Goal: Communication & Community: Answer question/provide support

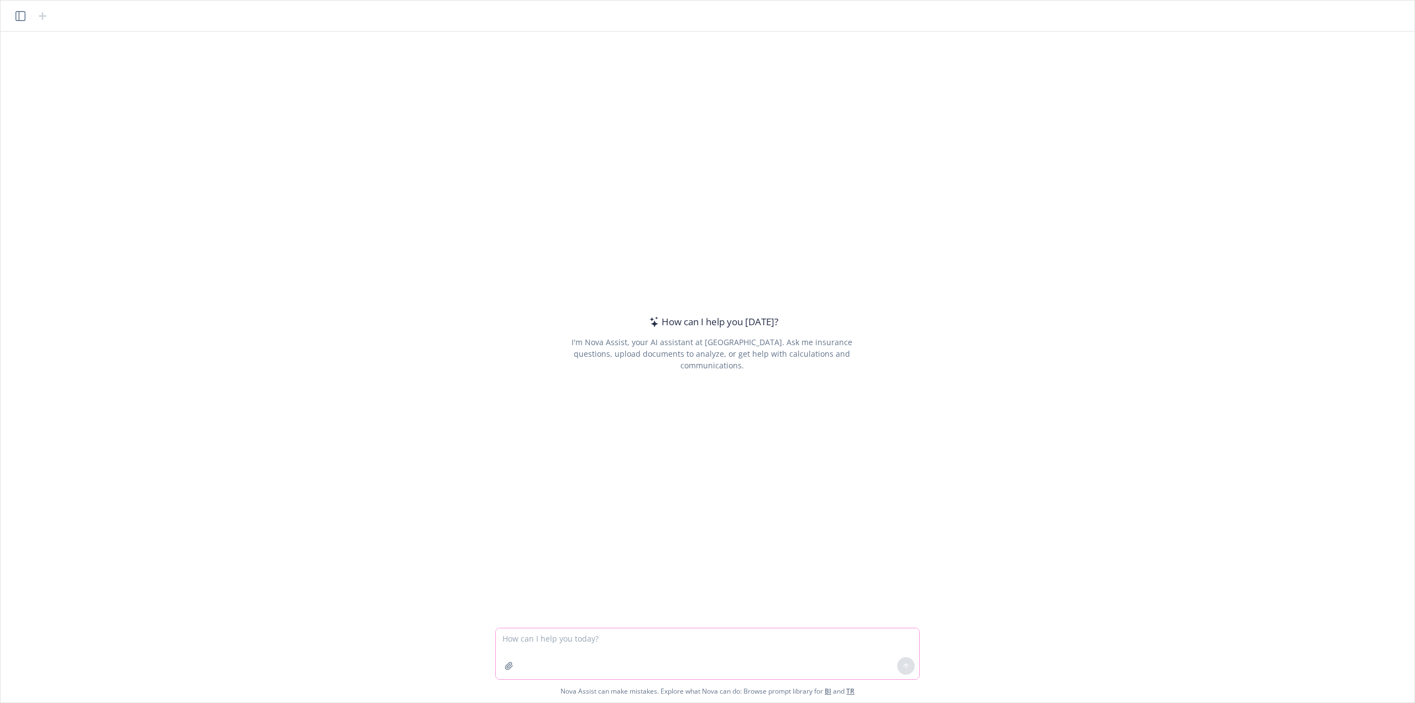
click at [520, 641] on textarea at bounding box center [707, 653] width 423 height 51
paste textarea "L ipsu dol sit ametc adip. Elits doe tem inci utlabore et D magnaa en adminim v…"
type textarea "loremip: D sita con adi elits doei. Tempo inc utl etdo magnaali en A minimv qu …"
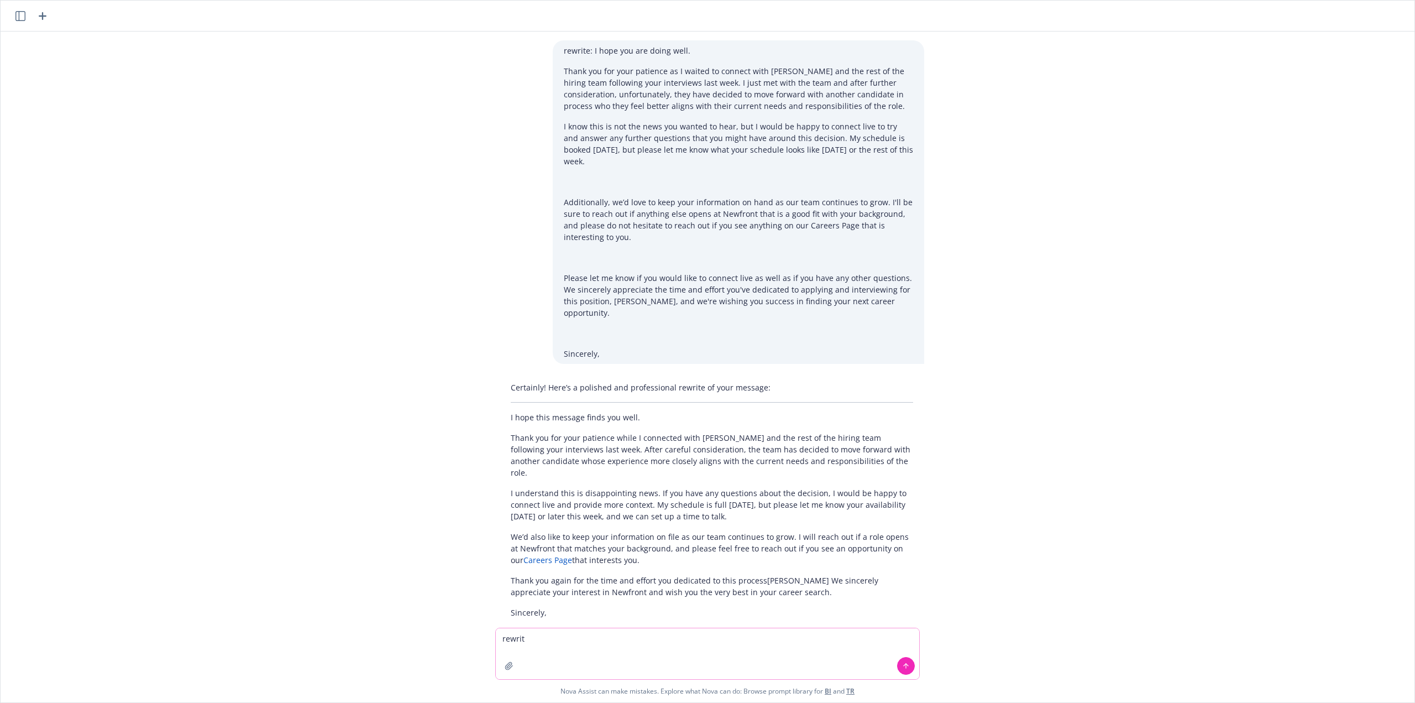
type textarea "rewrite"
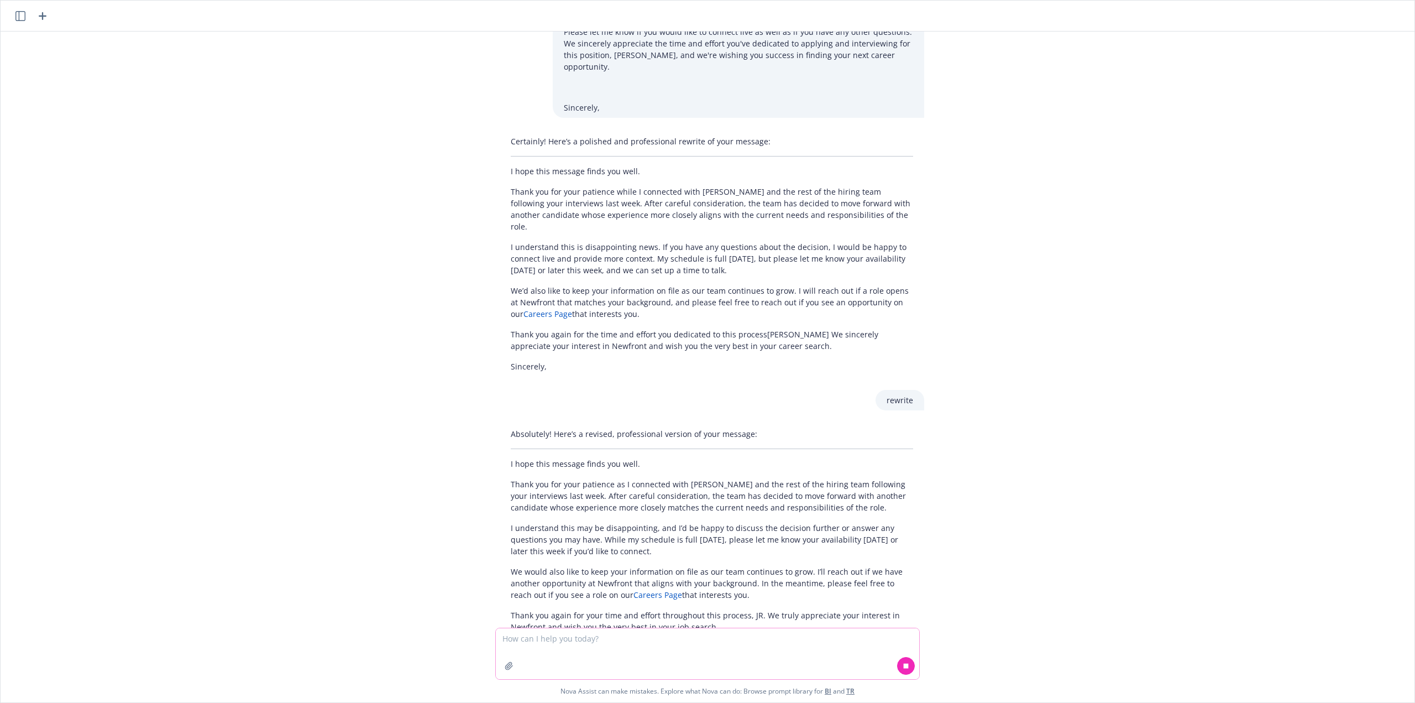
scroll to position [266, 0]
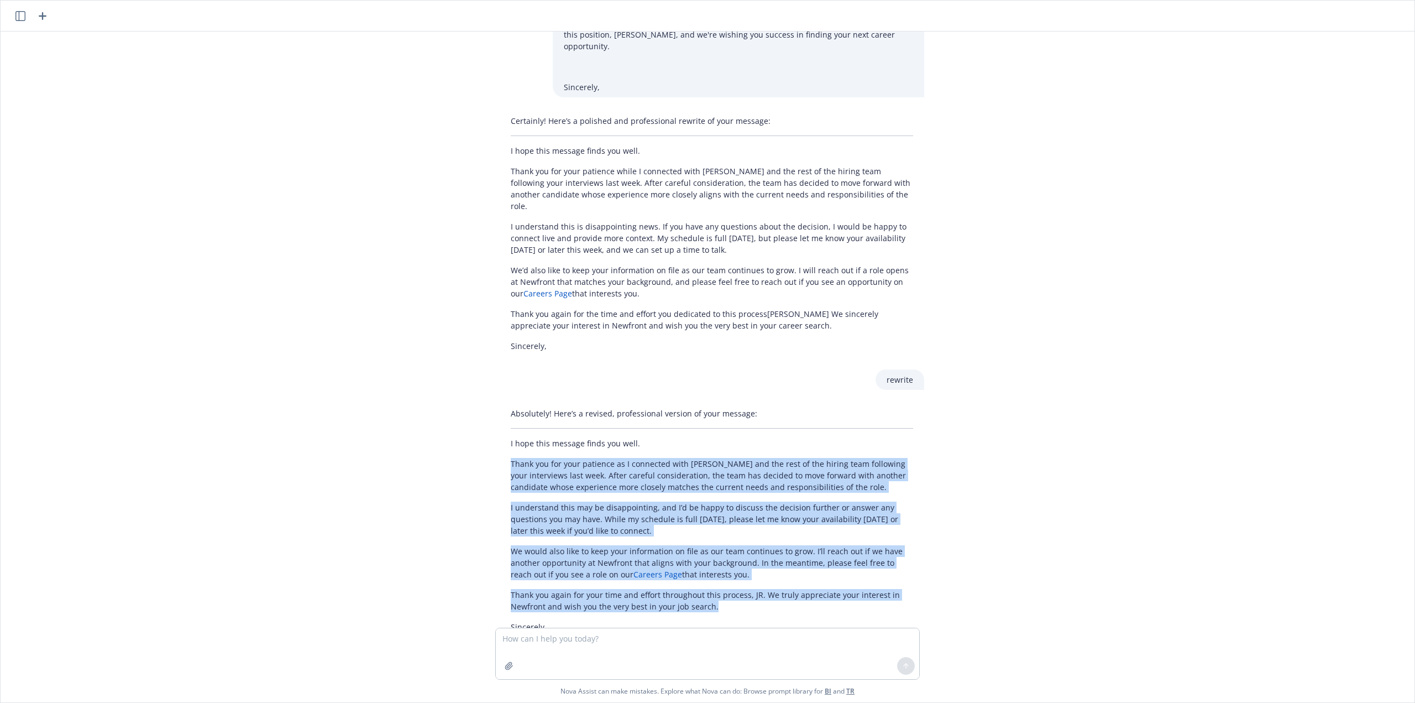
drag, startPoint x: 679, startPoint y: 560, endPoint x: 504, endPoint y: 426, distance: 220.4
click at [504, 426] on div "Absolutely! Here’s a revised, professional version of your message: I hope this…" at bounding box center [712, 520] width 425 height 234
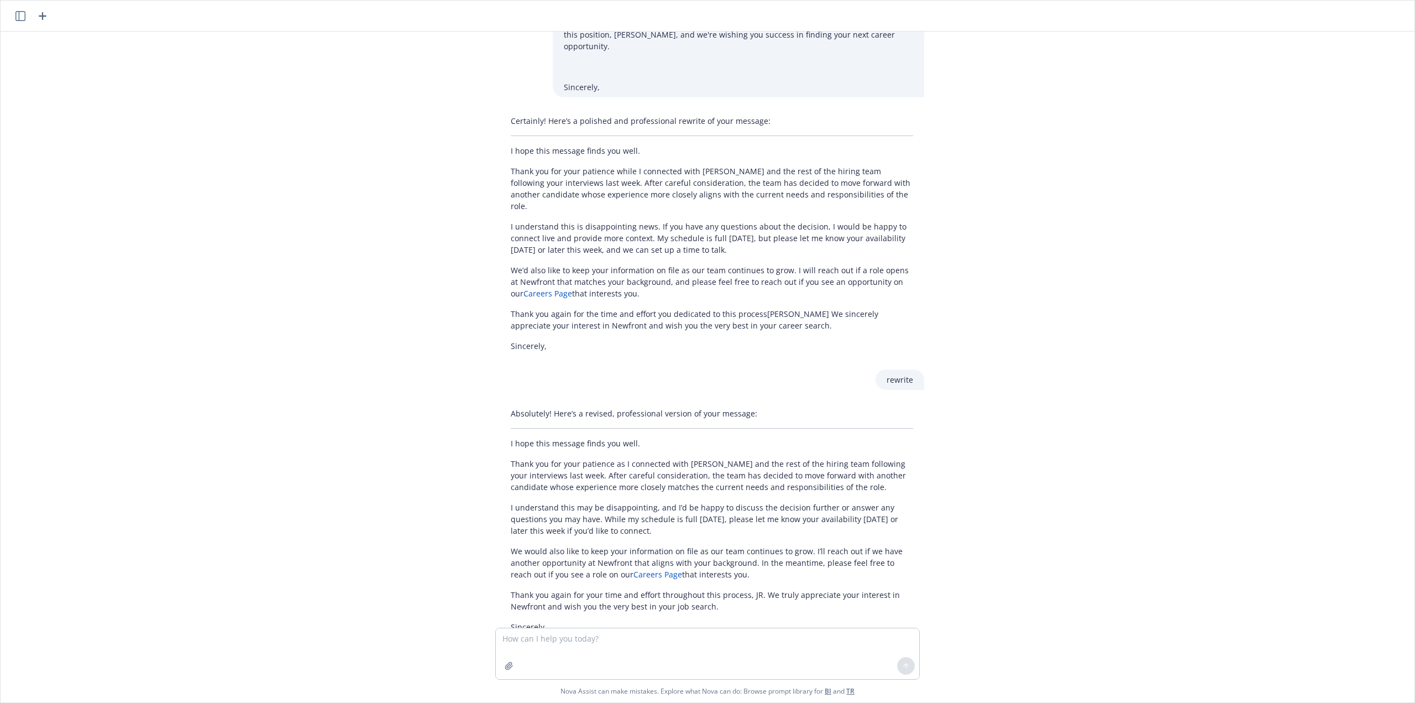
drag, startPoint x: 529, startPoint y: 433, endPoint x: 525, endPoint y: 400, distance: 32.8
click at [539, 437] on p "I hope this message finds you well." at bounding box center [712, 443] width 402 height 12
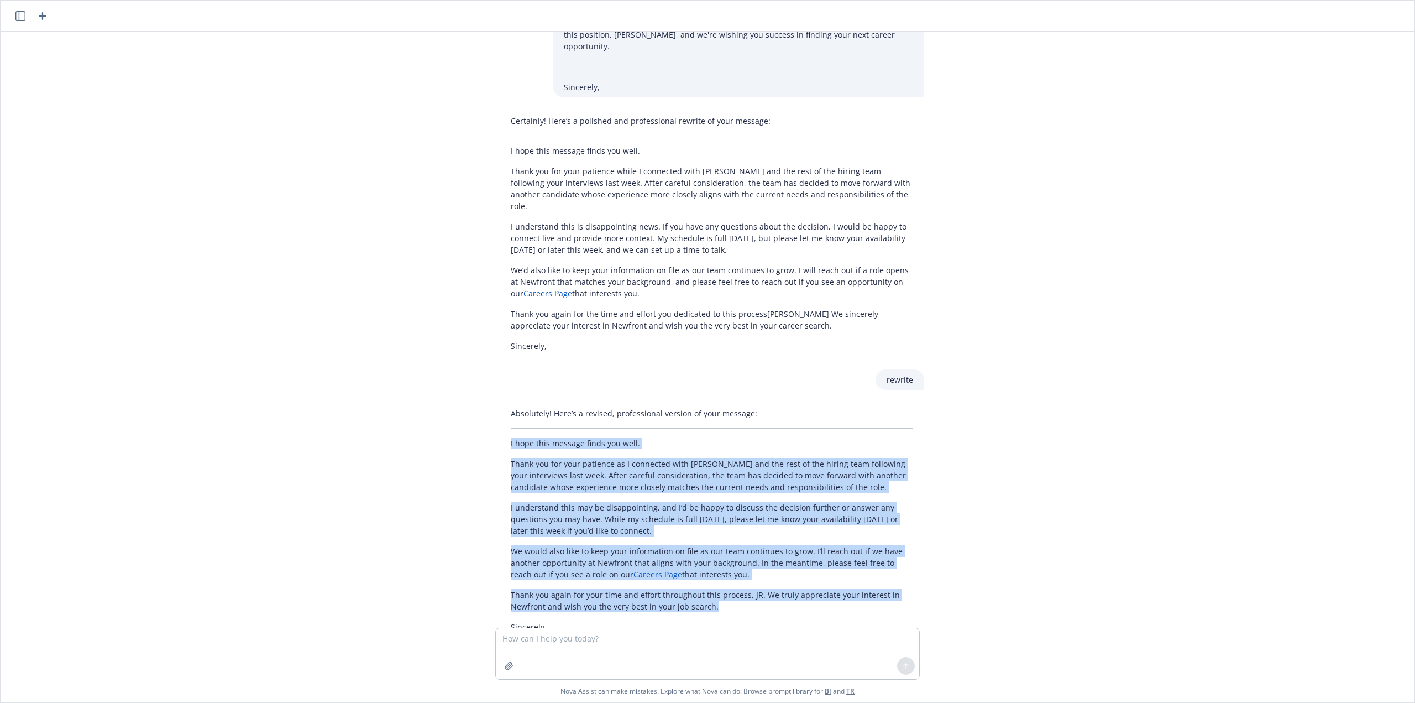
drag, startPoint x: 503, startPoint y: 405, endPoint x: 739, endPoint y: 569, distance: 287.2
click at [739, 569] on div "Absolutely! Here’s a revised, professional version of your message: I hope this…" at bounding box center [712, 520] width 425 height 234
copy div "L ipsu dolo sitamet conse adi elit. Seddo eiu tem inci utlabore et D magnaaliq …"
